Goal: Task Accomplishment & Management: Use online tool/utility

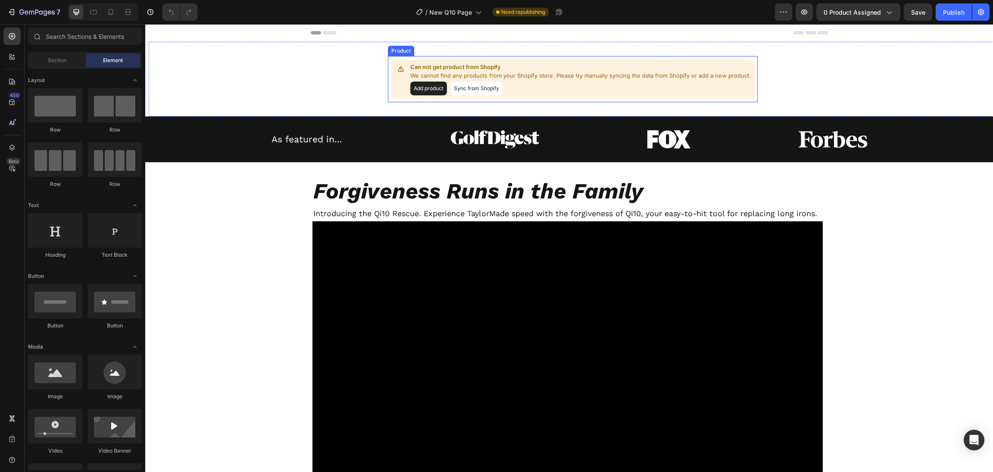
click at [428, 88] on button "Add product" at bounding box center [428, 88] width 37 height 14
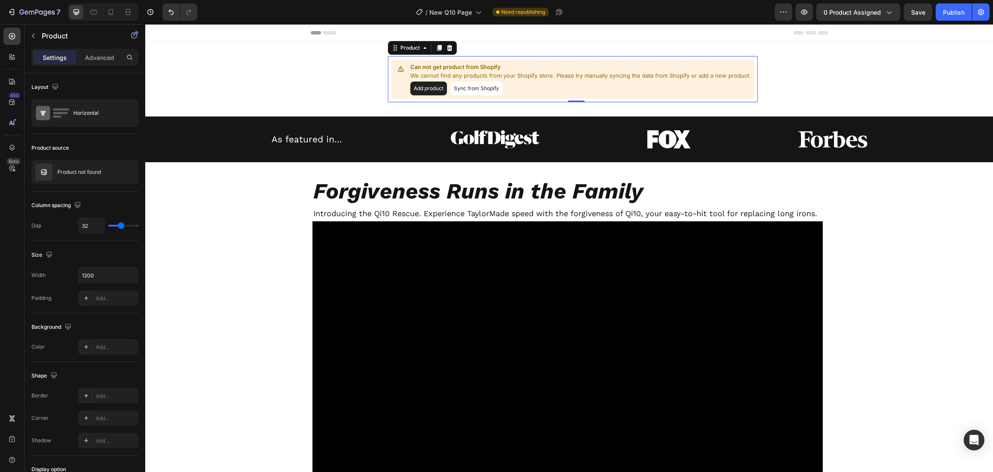
click at [481, 90] on button "Sync from Shopify" at bounding box center [476, 88] width 52 height 14
click at [91, 172] on p "Product not found" at bounding box center [79, 172] width 44 height 6
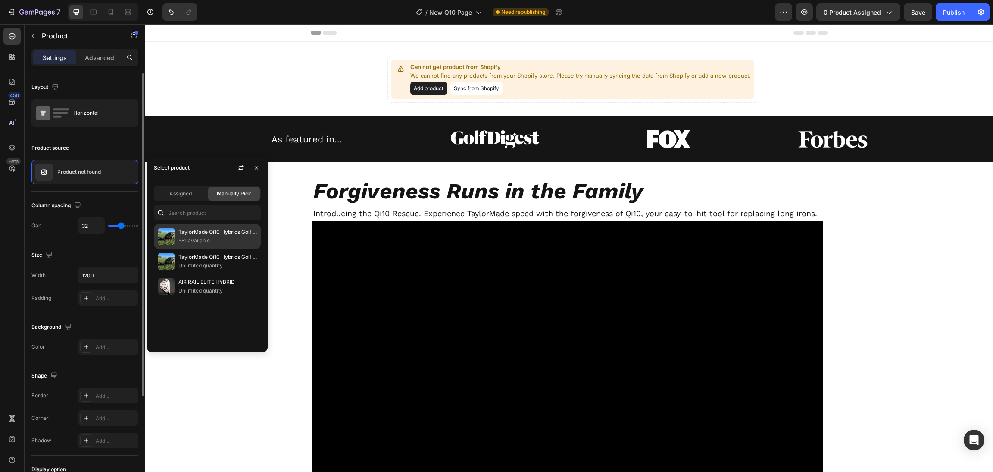
click at [225, 236] on p "TaylorMade Qi10 Hybrids Golf digest club of the year" at bounding box center [217, 232] width 78 height 9
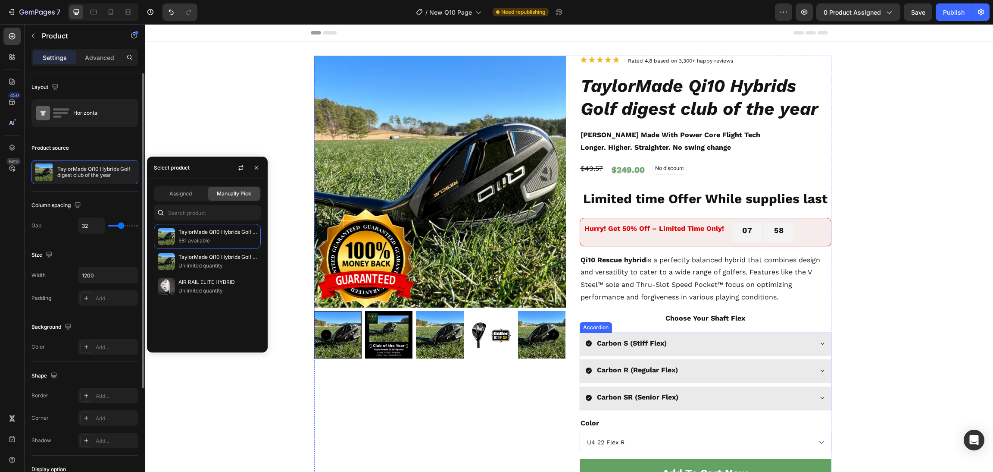
click at [683, 342] on div "Carbon S (Stiff Flex)" at bounding box center [698, 343] width 227 height 15
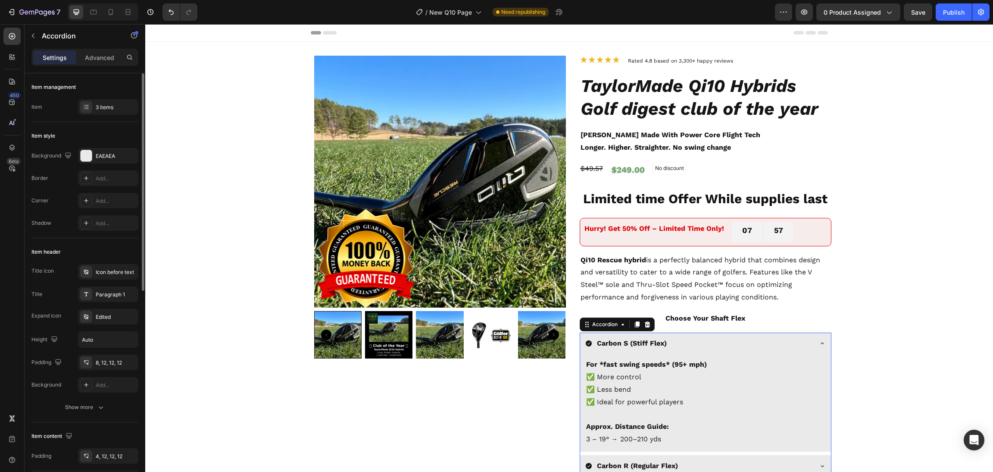
click at [694, 340] on div "Carbon S (Stiff Flex)" at bounding box center [698, 343] width 227 height 15
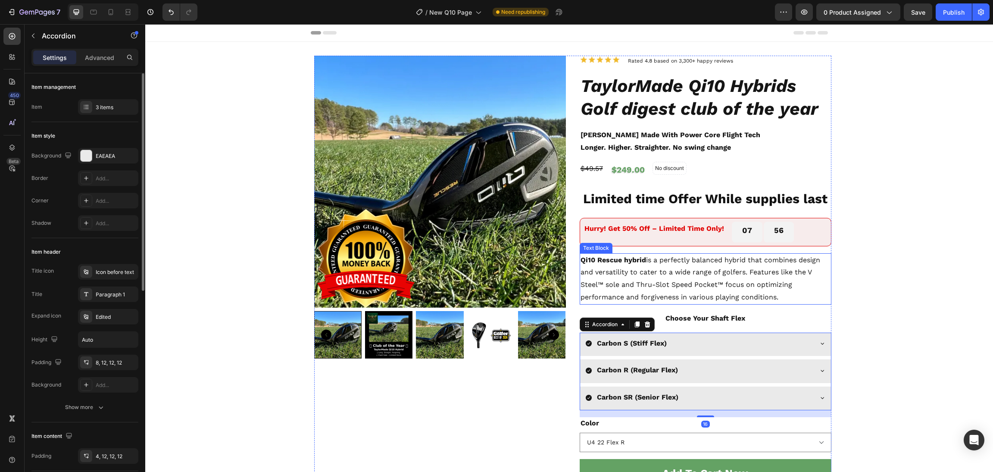
scroll to position [194, 0]
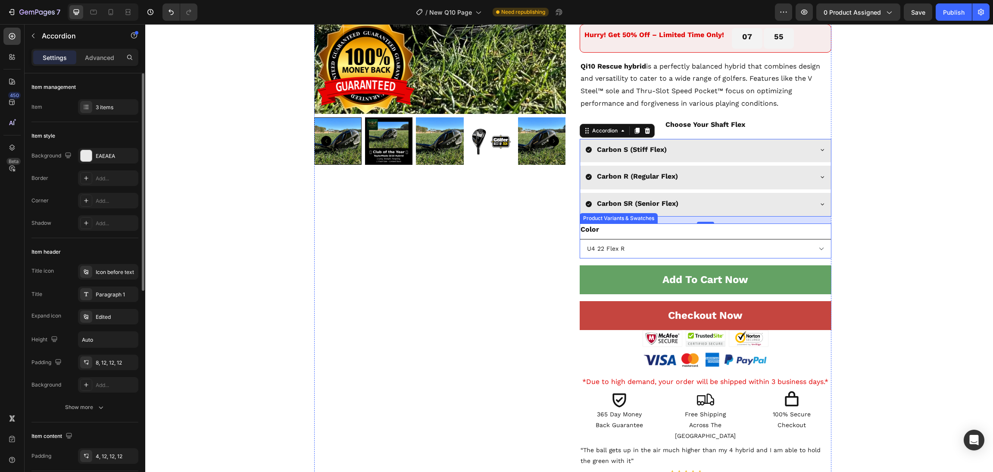
click at [664, 255] on select "U4 22 Flex R U4 22 Flex S U4 22 Flex SR" at bounding box center [706, 248] width 252 height 19
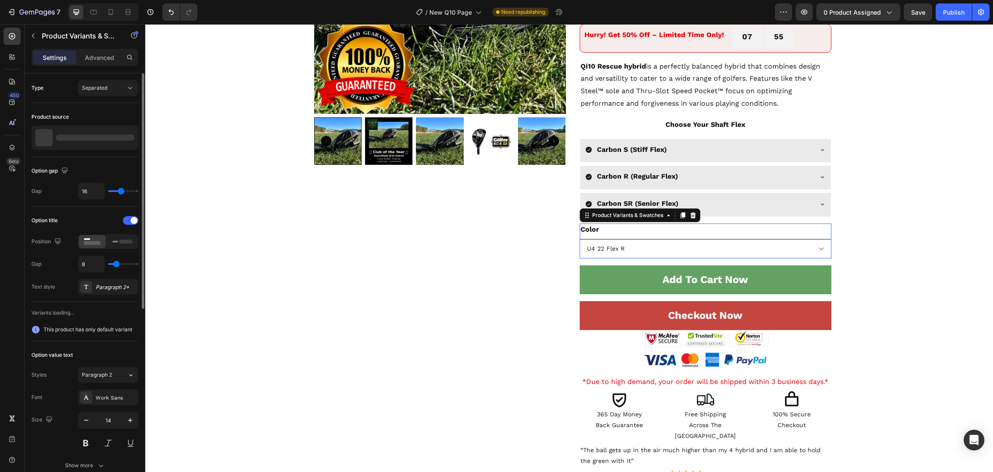
click at [660, 249] on select "U4 22 Flex R U4 22 Flex S U4 22 Flex SR" at bounding box center [706, 248] width 252 height 19
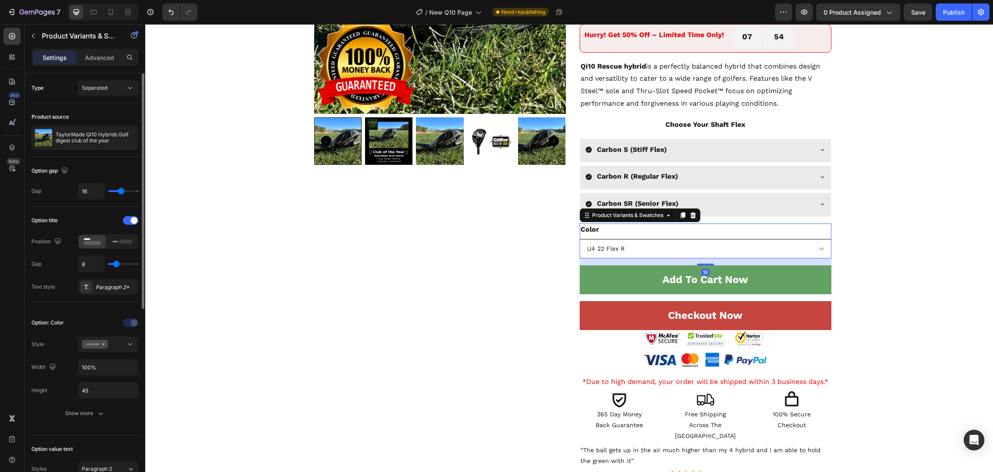
click at [660, 249] on select "U4 22 Flex R U4 22 Flex S U4 22 Flex SR" at bounding box center [706, 248] width 252 height 19
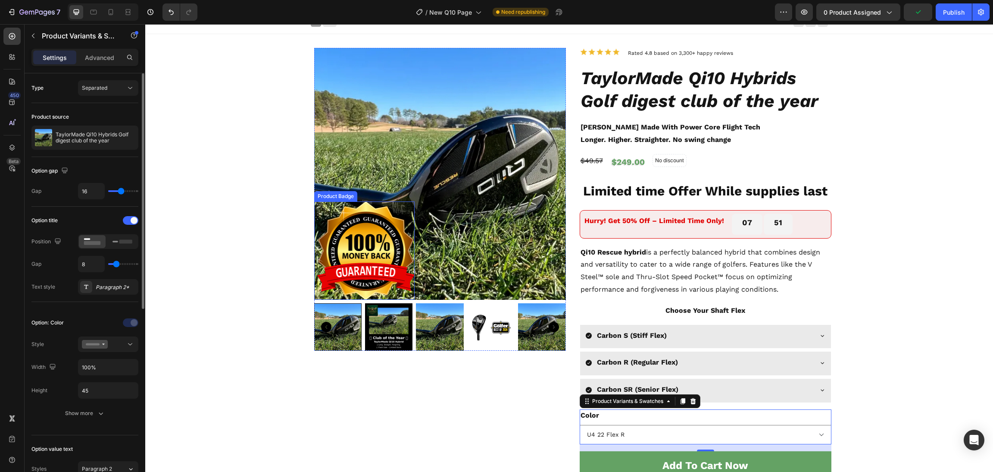
scroll to position [0, 0]
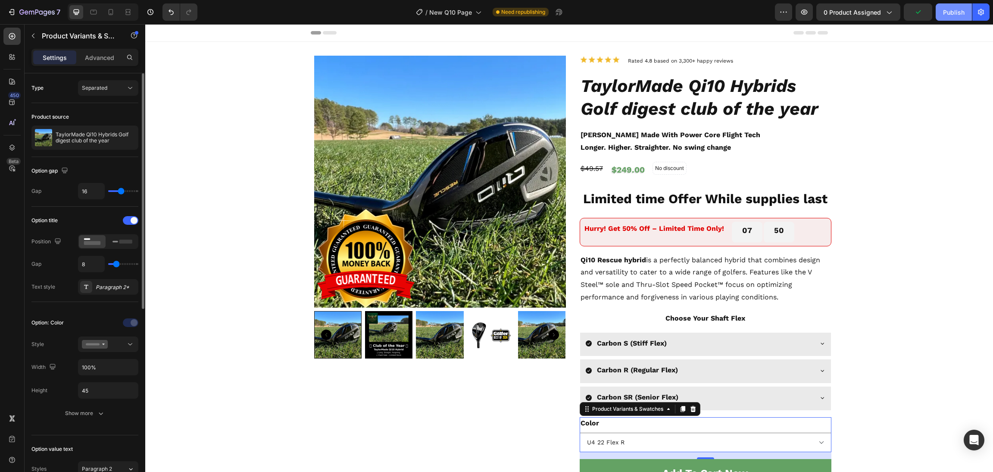
click at [956, 10] on div "Publish" at bounding box center [954, 12] width 22 height 9
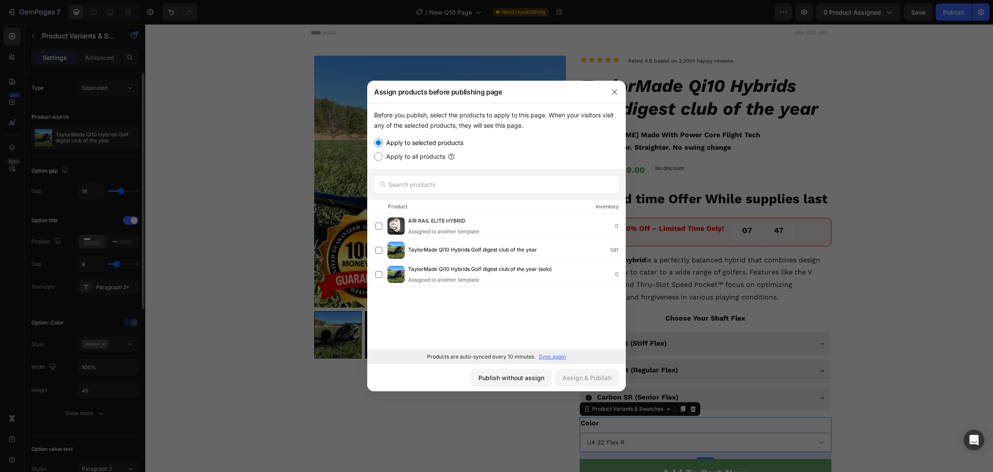
click at [394, 157] on label "Apply to all products" at bounding box center [414, 156] width 63 height 10
click at [383, 157] on input "Apply to all products" at bounding box center [378, 156] width 9 height 9
radio input "true"
click at [390, 141] on label "Apply to selected products" at bounding box center [423, 143] width 81 height 10
click at [383, 141] on input "Apply to selected products" at bounding box center [378, 142] width 9 height 9
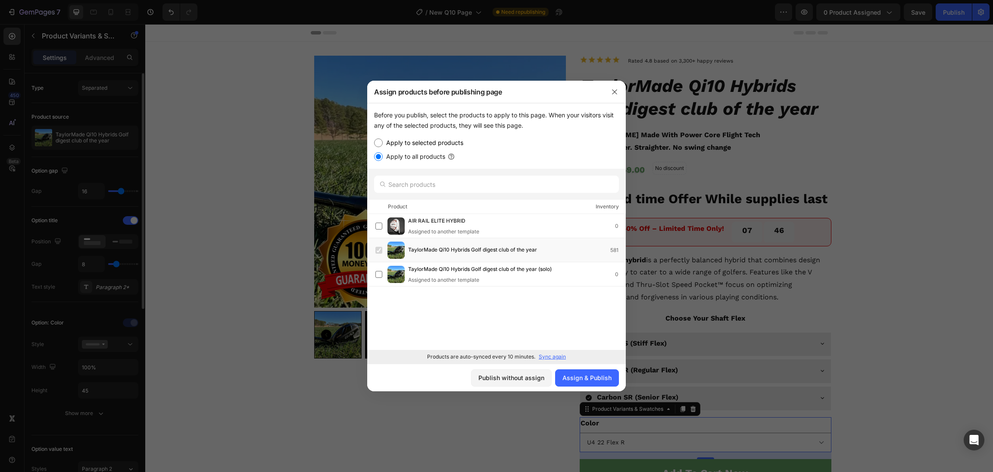
radio input "true"
click at [381, 250] on label at bounding box center [378, 250] width 7 height 7
click at [584, 380] on div "Assign & Publish" at bounding box center [587, 377] width 49 height 9
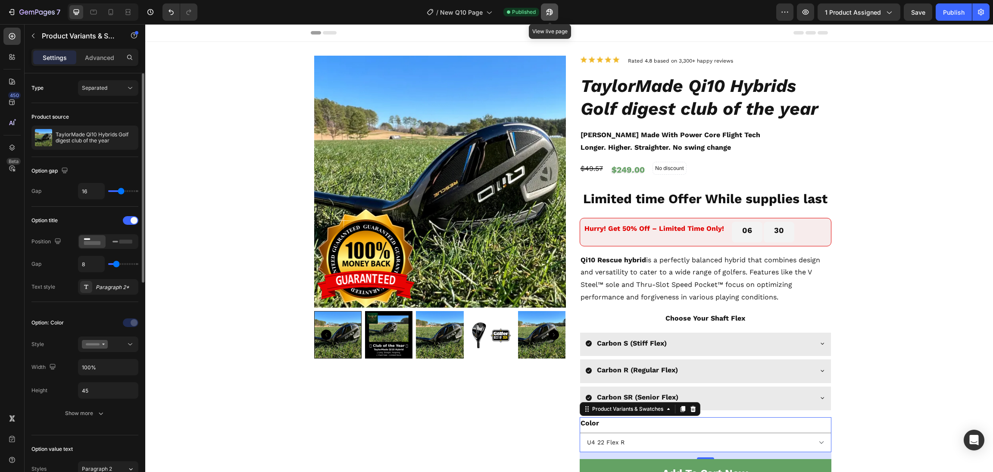
click at [549, 13] on icon "button" at bounding box center [548, 14] width 2 height 2
click at [554, 9] on button "button" at bounding box center [549, 11] width 17 height 17
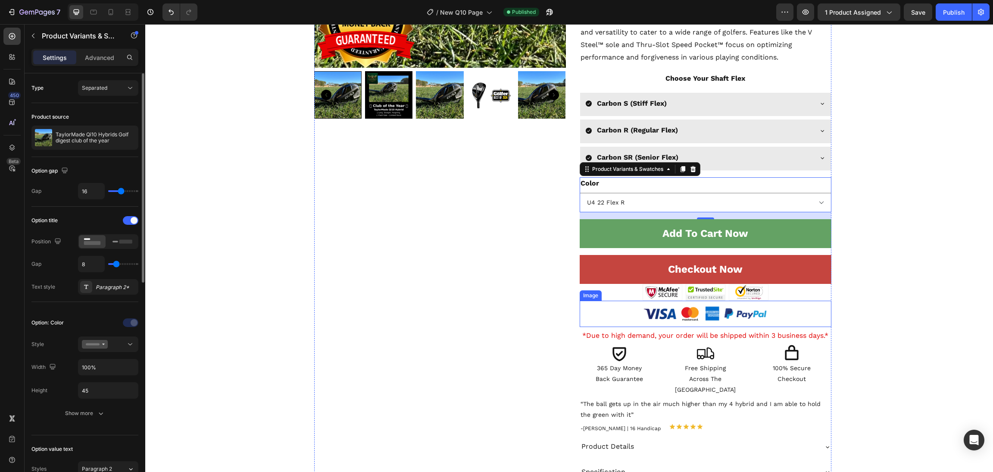
scroll to position [259, 0]
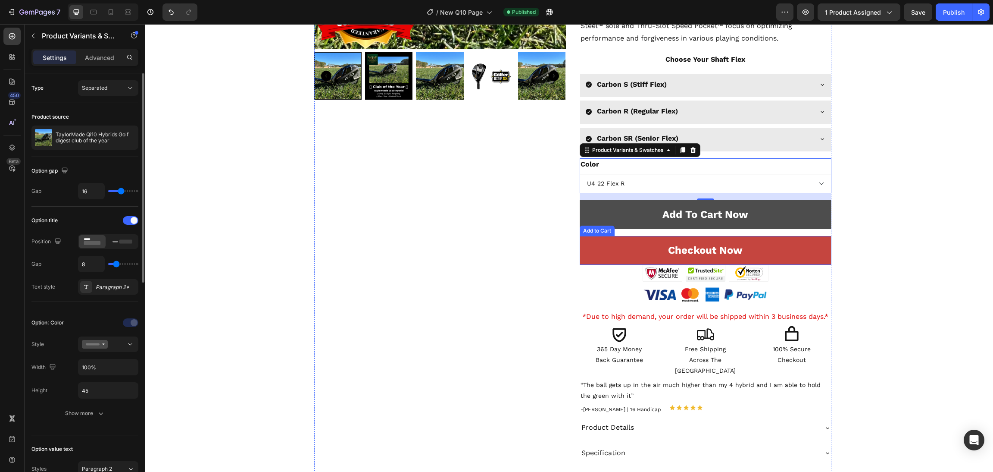
click at [585, 220] on button "Add To Cart Now" at bounding box center [706, 214] width 252 height 29
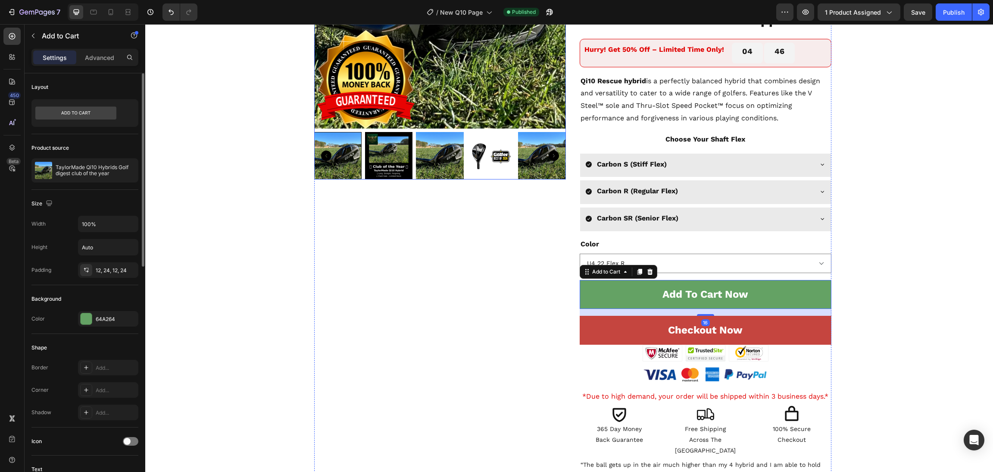
scroll to position [129, 0]
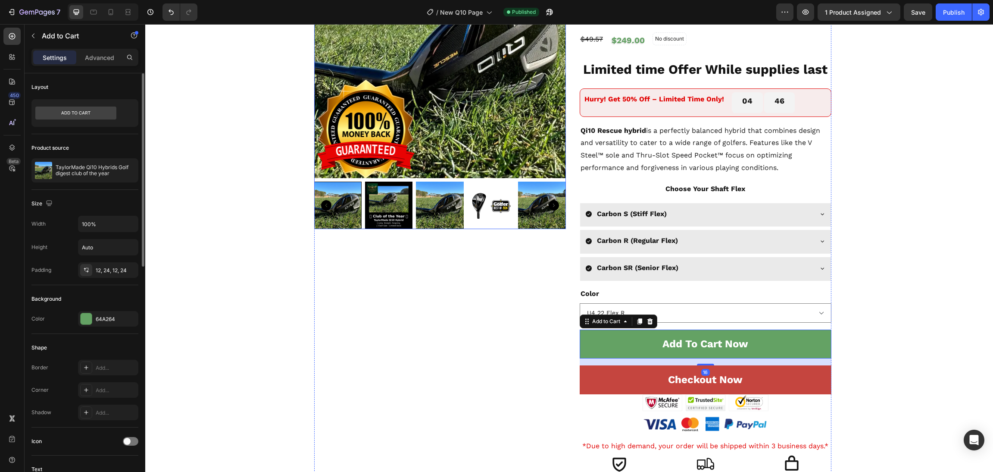
click at [517, 130] on img at bounding box center [440, 52] width 252 height 252
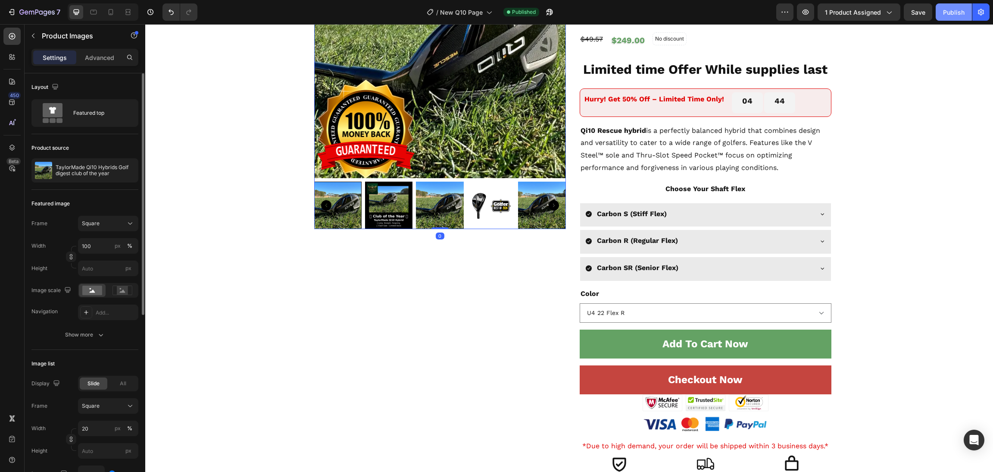
click at [958, 15] on div "Publish" at bounding box center [954, 12] width 22 height 9
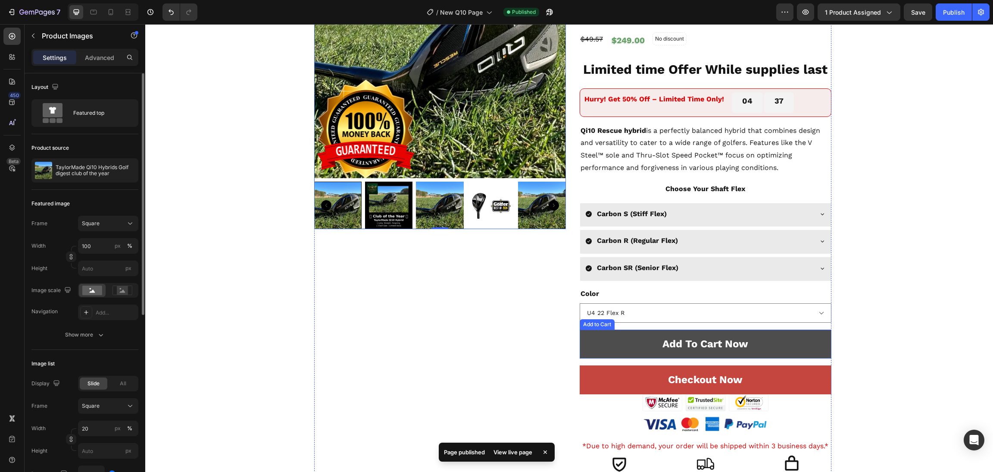
click at [637, 350] on button "Add To Cart Now" at bounding box center [706, 343] width 252 height 29
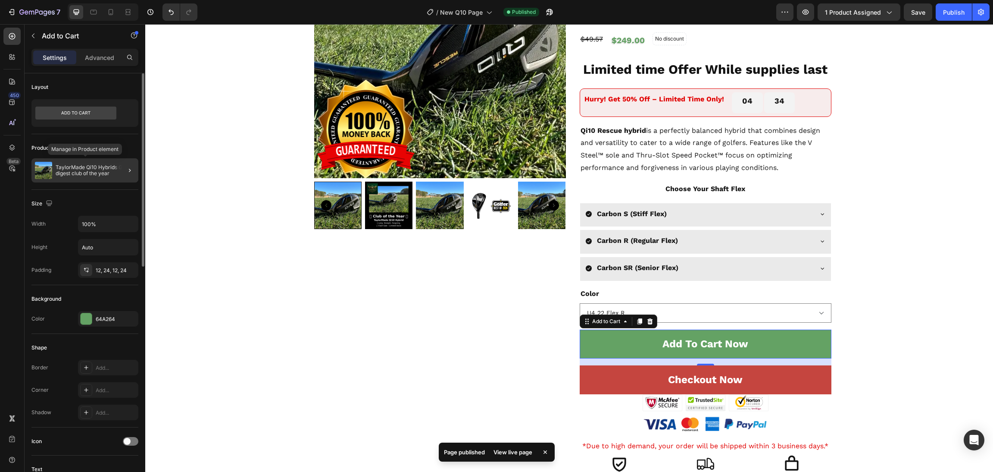
click at [94, 169] on p "TaylorMade Qi10 Hybrids Golf digest club of the year" at bounding box center [95, 170] width 79 height 12
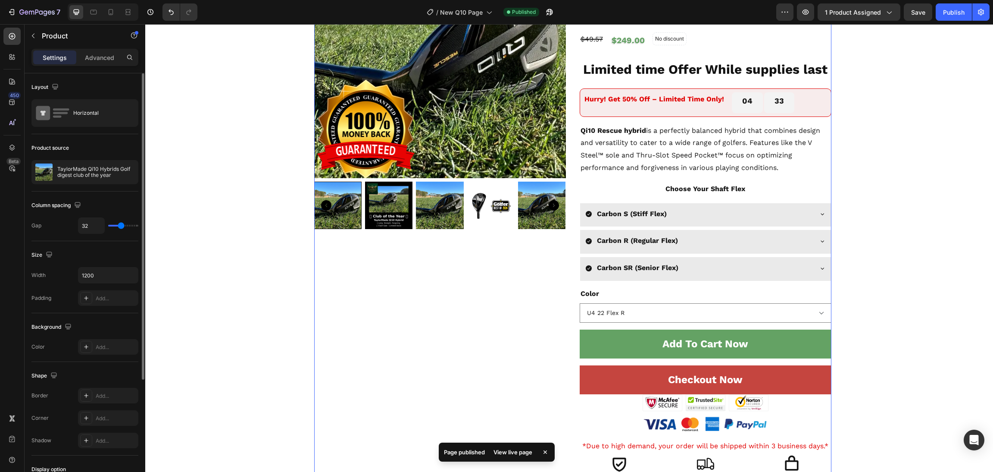
click at [94, 169] on p "TaylorMade Qi10 Hybrids Golf digest club of the year" at bounding box center [95, 172] width 77 height 12
click at [386, 318] on div "Product Badge Product Images" at bounding box center [440, 285] width 252 height 719
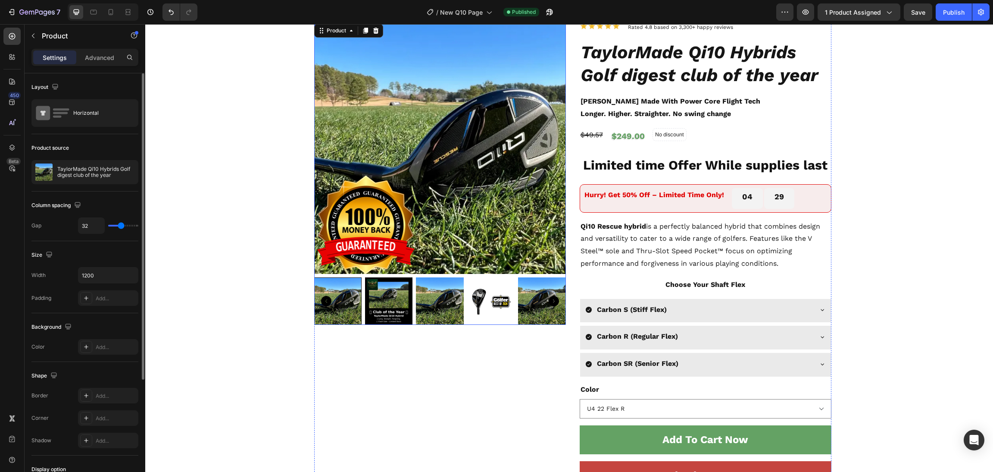
scroll to position [0, 0]
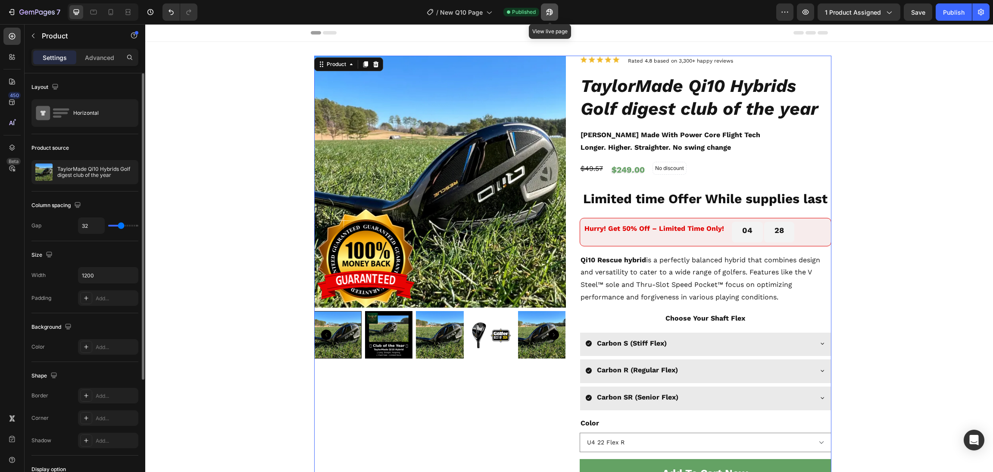
click at [545, 13] on icon "button" at bounding box center [549, 12] width 9 height 9
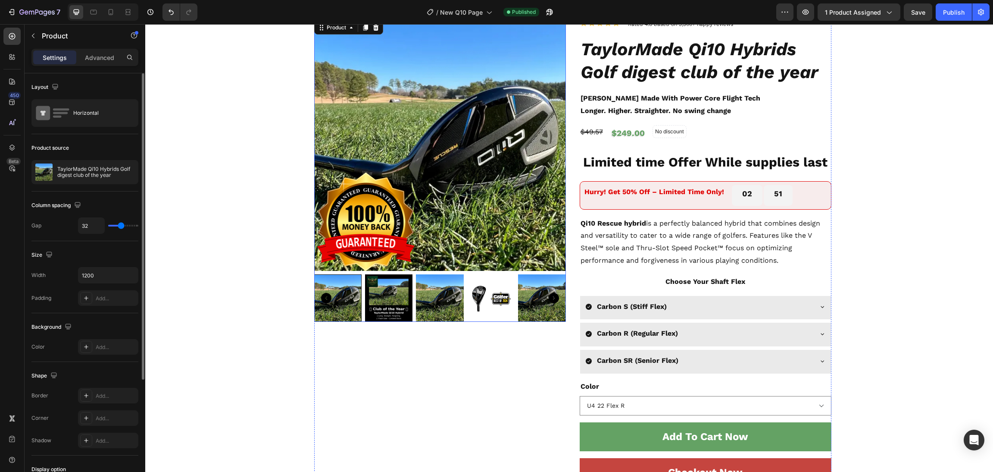
scroll to position [194, 0]
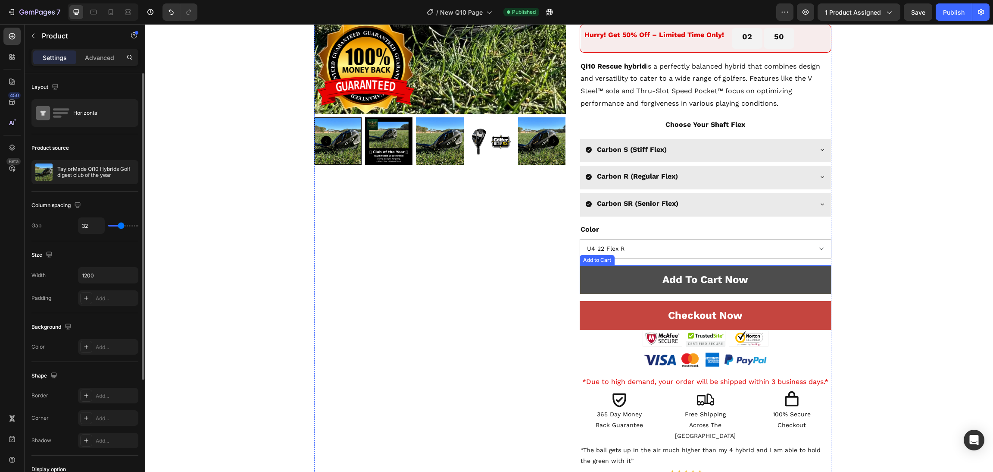
click at [652, 282] on button "Add To Cart Now" at bounding box center [706, 279] width 252 height 29
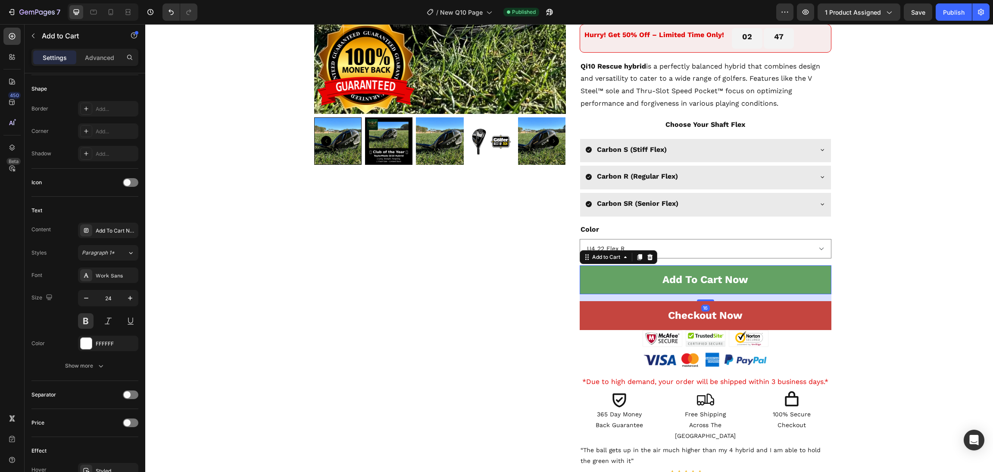
scroll to position [0, 0]
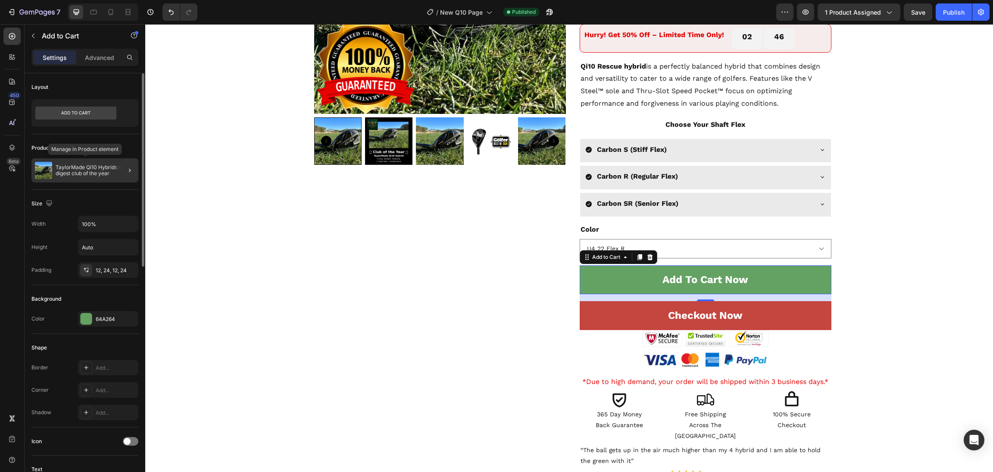
click at [101, 166] on p "TaylorMade Qi10 Hybrids Golf digest club of the year" at bounding box center [95, 170] width 79 height 12
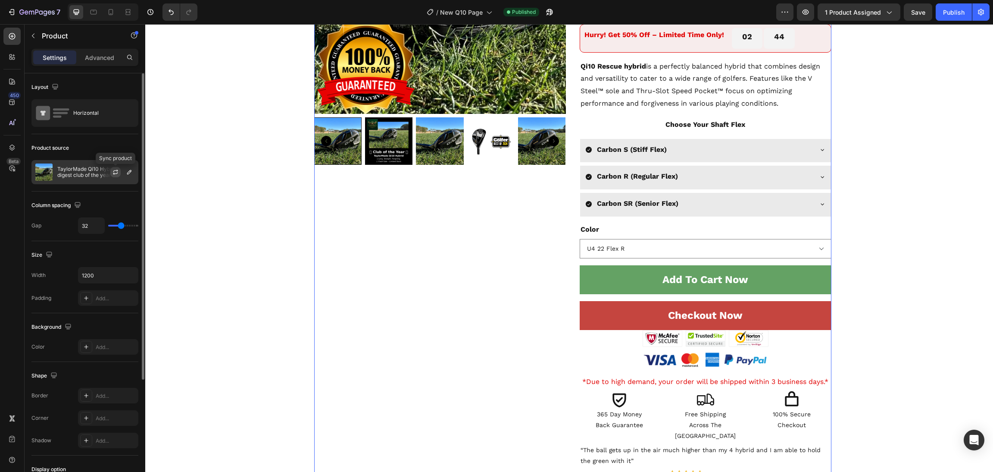
click at [115, 173] on icon "button" at bounding box center [115, 172] width 7 height 7
click at [655, 246] on select "U4 22 Flex R U4 22 Flex S U4 22 Flex SR" at bounding box center [706, 248] width 252 height 19
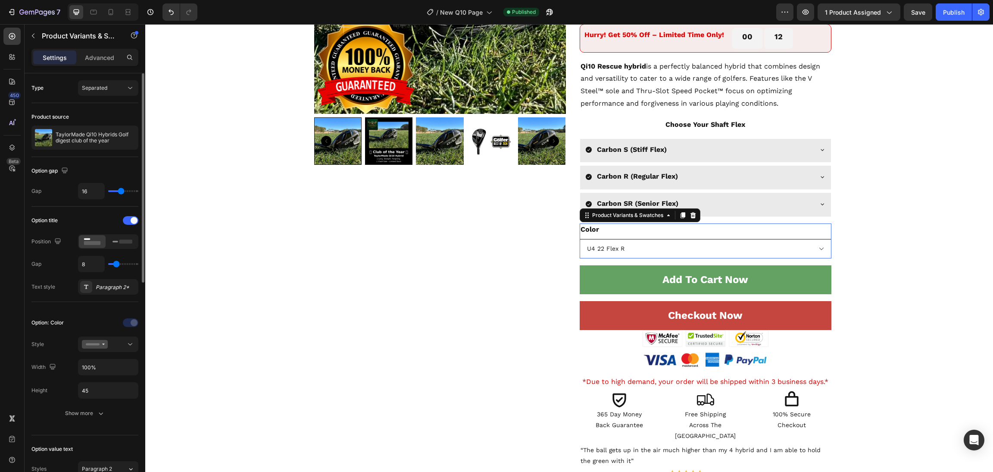
click at [663, 257] on select "U4 22 Flex R U4 22 Flex S U4 22 Flex SR" at bounding box center [706, 248] width 252 height 19
click at [665, 253] on select "U4 22 Flex R U4 22 Flex S U4 22 Flex SR" at bounding box center [706, 248] width 252 height 19
